Goal: Use online tool/utility: Utilize a website feature to perform a specific function

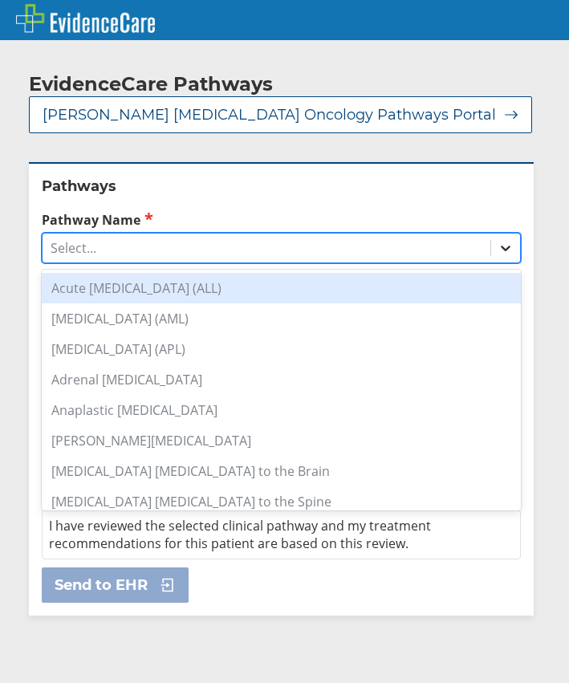
click at [499, 251] on icon at bounding box center [506, 248] width 16 height 16
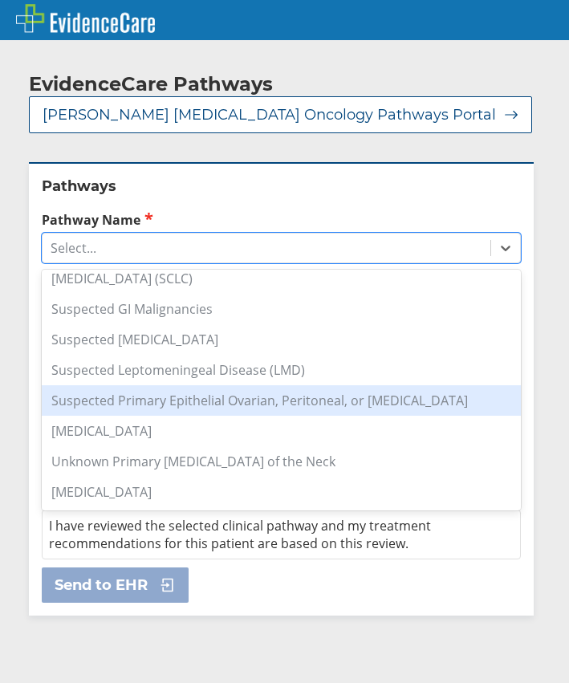
scroll to position [1285, 0]
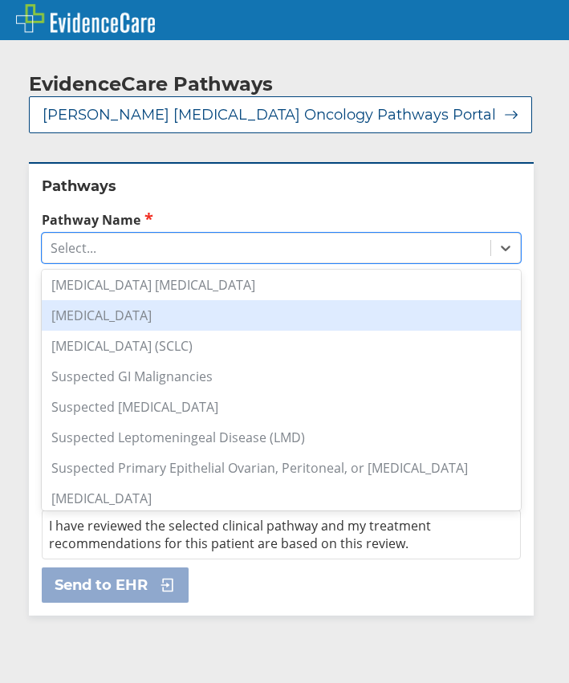
click at [88, 323] on div "[MEDICAL_DATA]" at bounding box center [281, 315] width 479 height 31
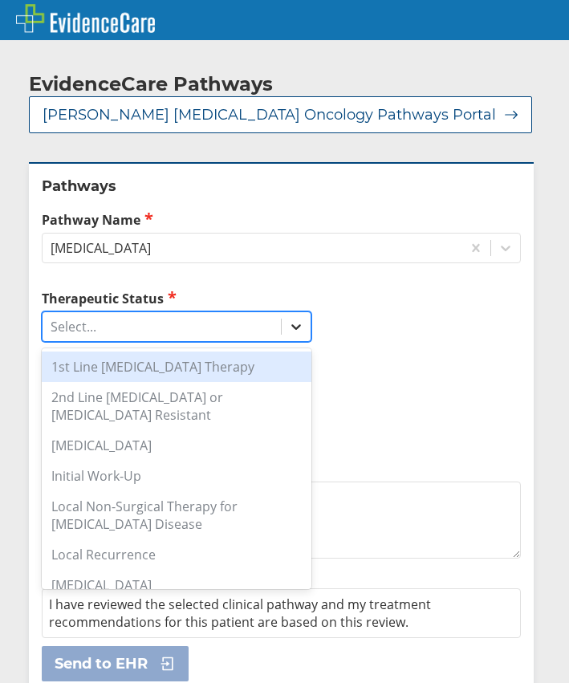
click at [291, 336] on div at bounding box center [296, 326] width 29 height 29
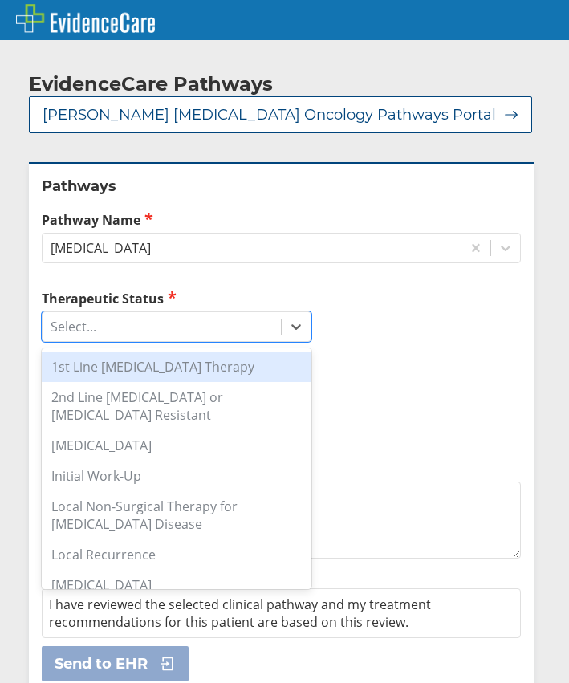
click at [173, 364] on div "1st Line [MEDICAL_DATA] Therapy" at bounding box center [177, 367] width 270 height 31
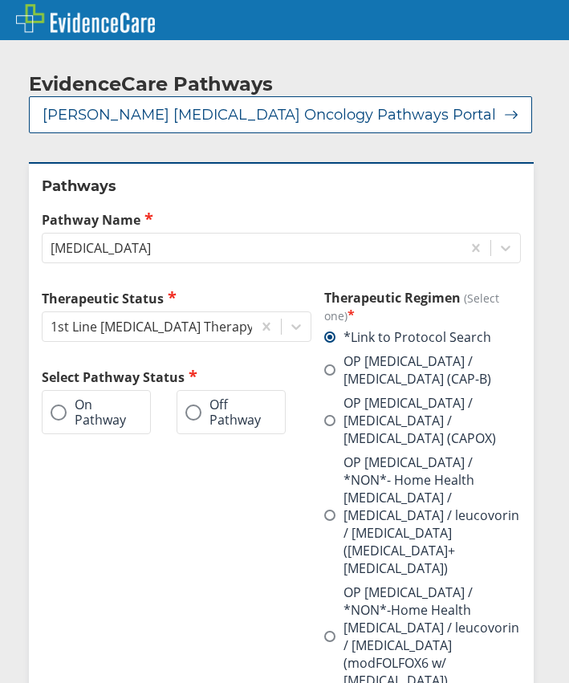
click at [58, 410] on span at bounding box center [59, 413] width 16 height 16
click at [0, 0] on input "On Pathway" at bounding box center [0, 0] width 0 height 0
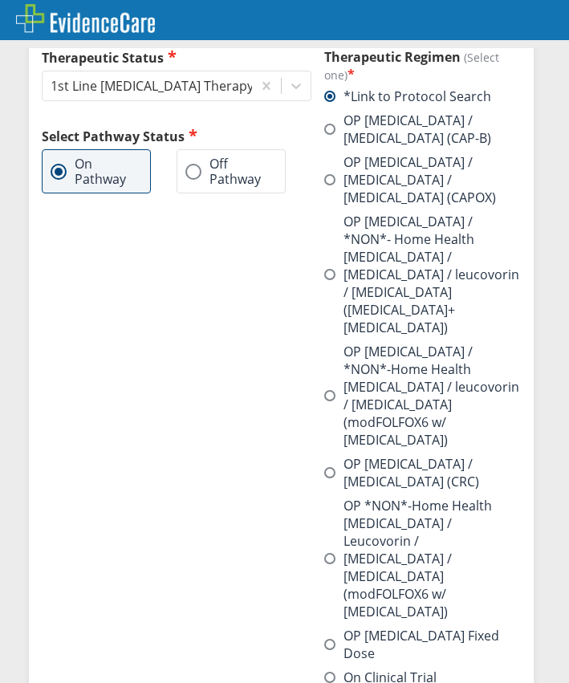
scroll to position [455, 0]
